Goal: Task Accomplishment & Management: Manage account settings

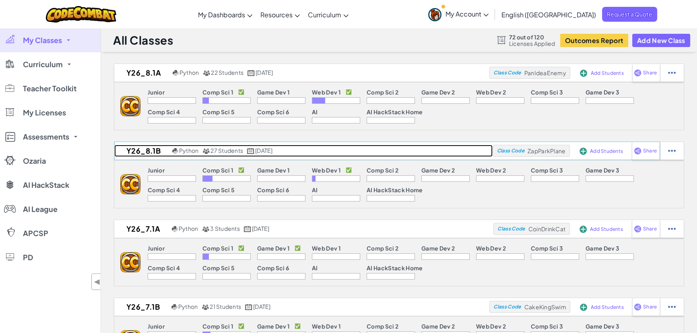
click at [140, 152] on h2 "Y26_8.1B" at bounding box center [142, 151] width 56 height 12
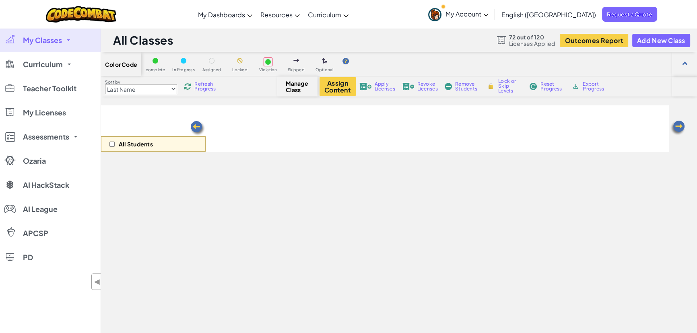
select select "5789587aad86a6efb573701f"
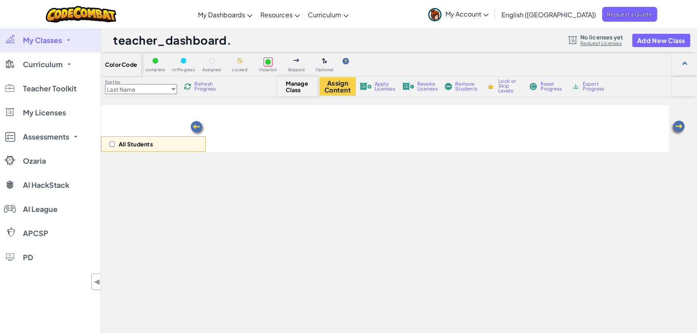
select select "5789587aad86a6efb573701f"
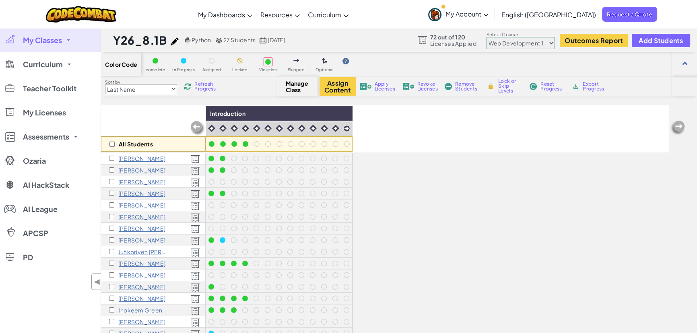
click at [206, 87] on span "Refresh Progress" at bounding box center [206, 87] width 25 height 10
click at [207, 90] on span "Refresh Progress" at bounding box center [206, 87] width 25 height 10
click at [212, 87] on span "Refresh Progress" at bounding box center [206, 87] width 25 height 10
click at [113, 144] on input "checkbox" at bounding box center [111, 144] width 5 height 5
checkbox input "true"
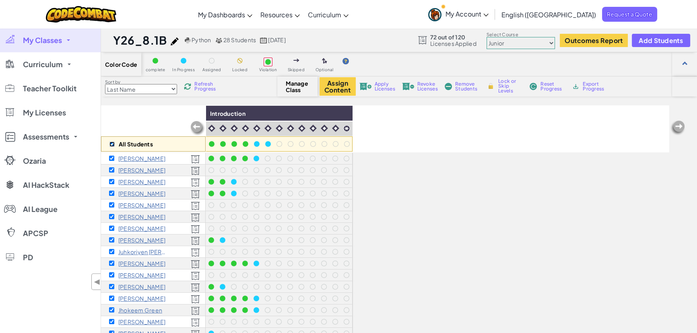
checkbox input "true"
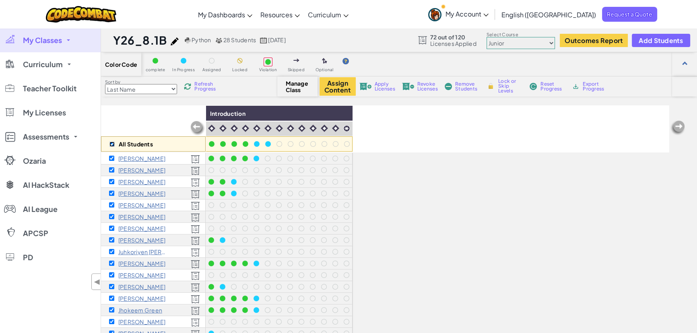
checkbox input "true"
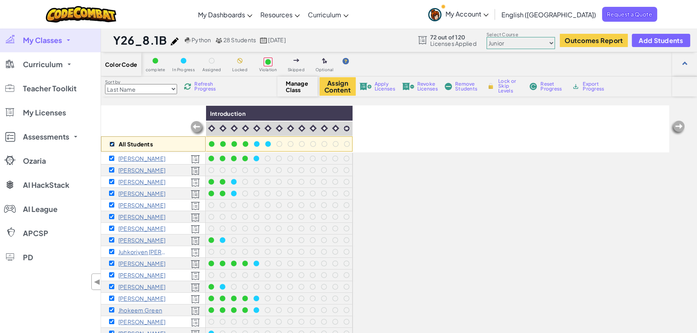
checkbox input "true"
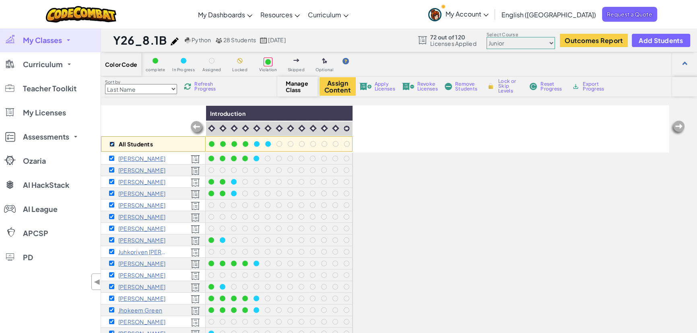
checkbox input "true"
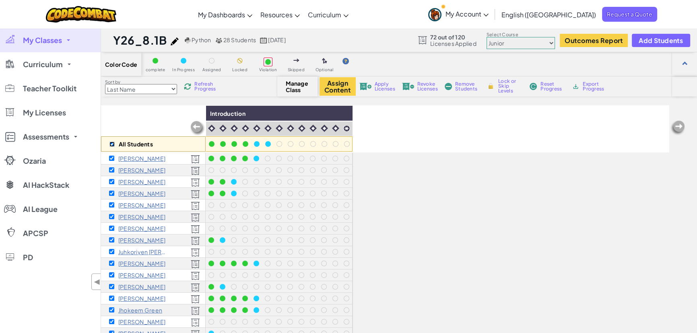
checkbox input "true"
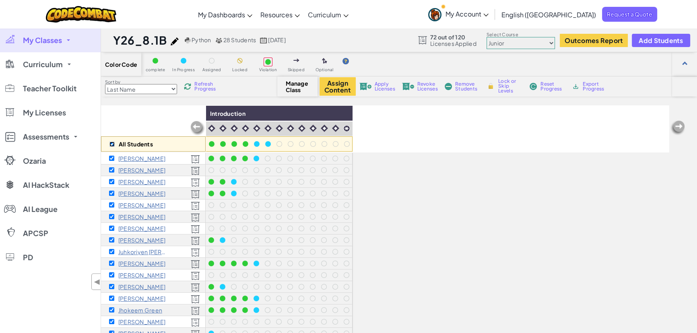
checkbox input "true"
click at [376, 91] on span "Apply Licenses" at bounding box center [384, 87] width 21 height 10
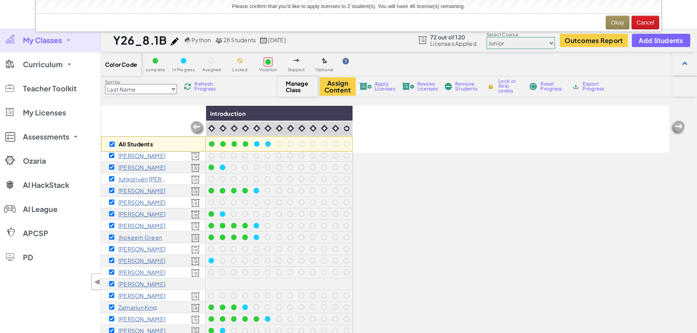
scroll to position [86, 0]
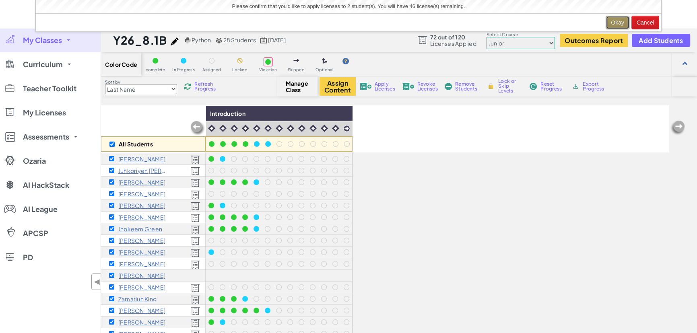
click at [616, 23] on button "Okay" at bounding box center [617, 23] width 24 height 14
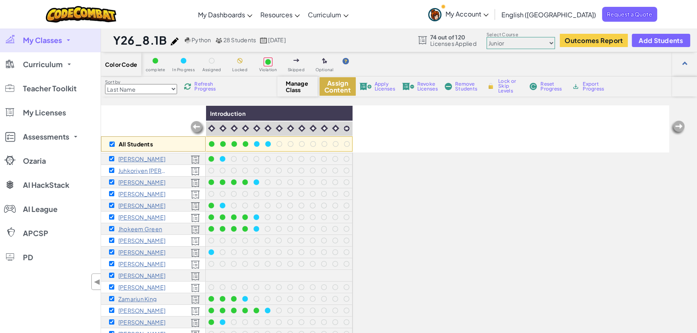
click at [339, 84] on button "Assign Content" at bounding box center [337, 86] width 36 height 19
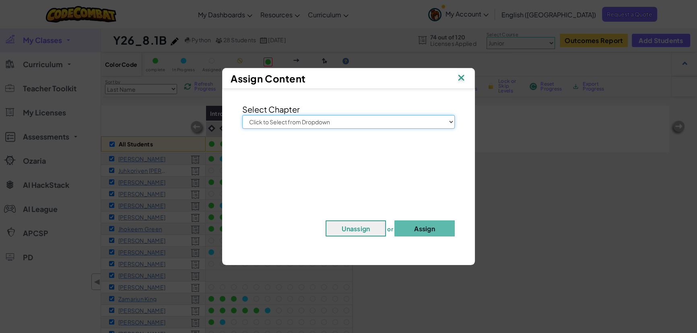
click at [286, 122] on select "Click to Select from Dropdown Junior Introduction to Computer Science Game Deve…" at bounding box center [348, 122] width 212 height 14
select select "Web Development 1"
click at [242, 115] on select "Click to Select from Dropdown Junior Introduction to Computer Science Game Deve…" at bounding box center [348, 122] width 212 height 14
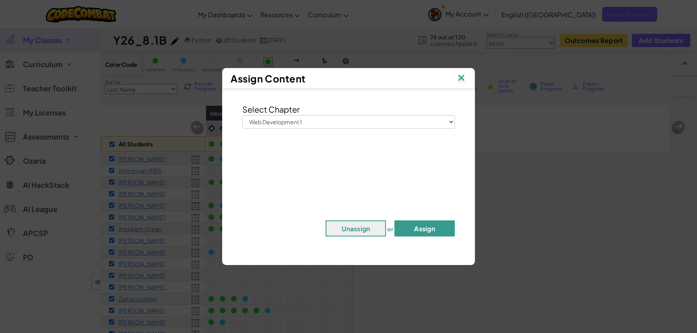
click at [420, 232] on button "Assign" at bounding box center [424, 228] width 60 height 16
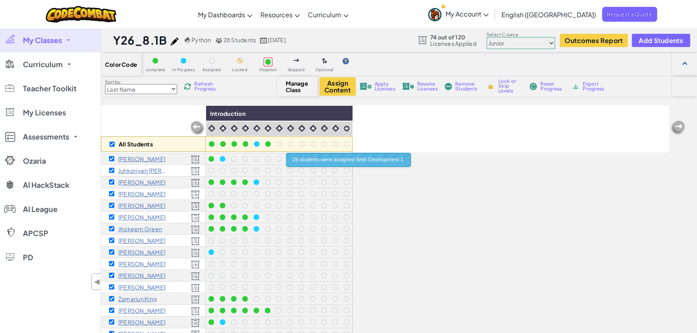
drag, startPoint x: 204, startPoint y: 88, endPoint x: 181, endPoint y: 90, distance: 23.4
click at [204, 88] on span "Refresh Progress" at bounding box center [206, 87] width 25 height 10
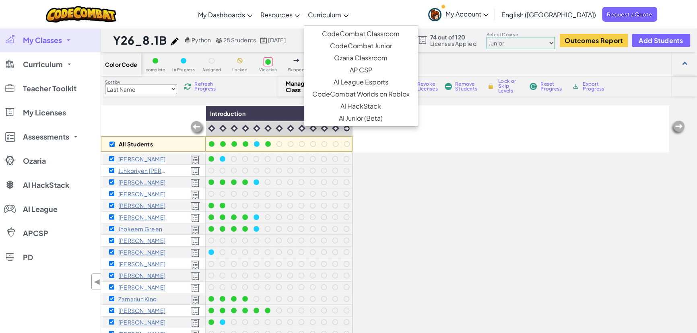
click at [338, 23] on link "Curriculum" at bounding box center [328, 15] width 49 height 22
click at [358, 31] on link "CodeCombat Classroom" at bounding box center [360, 34] width 113 height 12
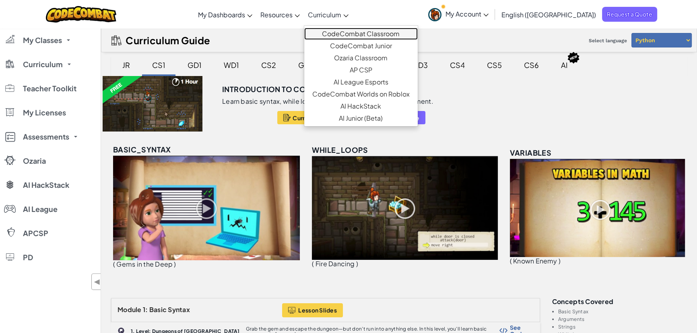
click at [415, 35] on link "CodeCombat Classroom" at bounding box center [360, 34] width 113 height 12
click at [238, 66] on div "WD1" at bounding box center [231, 65] width 31 height 19
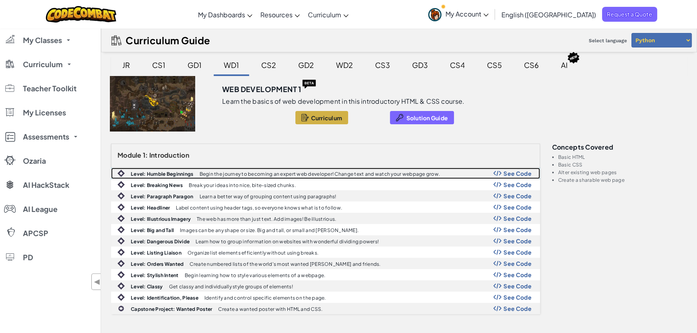
click at [271, 175] on p "Begin the journey to becoming an expert web developer! Change text and watch yo…" at bounding box center [319, 173] width 241 height 5
